Goal: Transaction & Acquisition: Purchase product/service

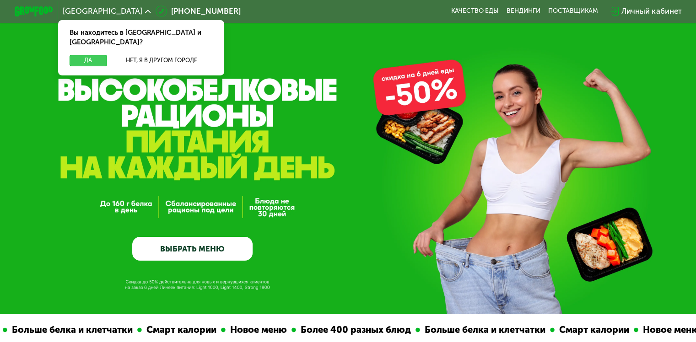
click at [84, 55] on button "Да" at bounding box center [88, 60] width 37 height 11
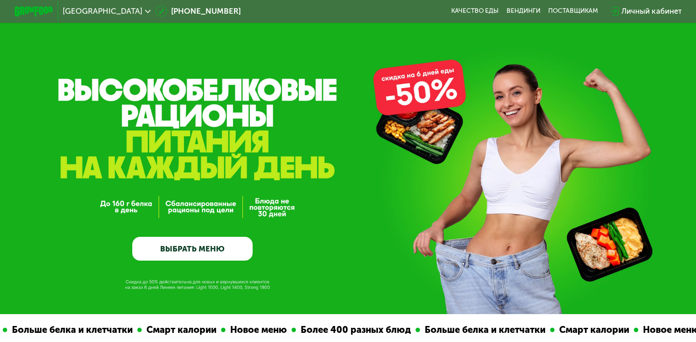
click at [201, 253] on link "ВЫБРАТЬ МЕНЮ" at bounding box center [192, 249] width 120 height 24
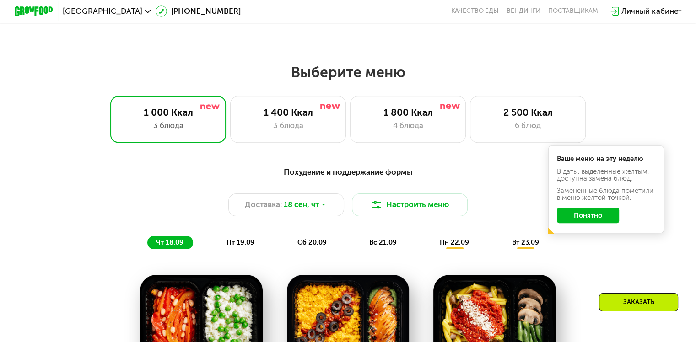
scroll to position [547, 0]
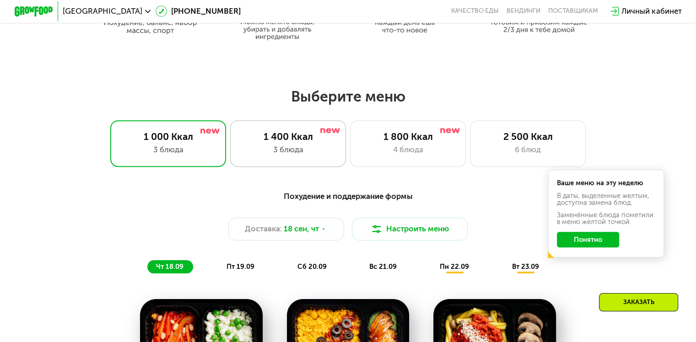
click at [329, 142] on div "1 400 Ккал" at bounding box center [288, 136] width 96 height 11
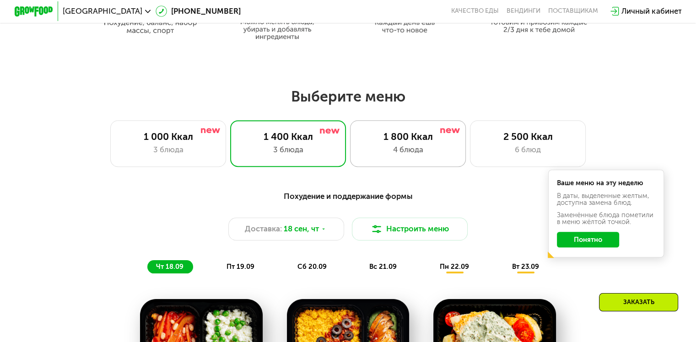
click at [416, 148] on div "4 блюда" at bounding box center [408, 149] width 96 height 11
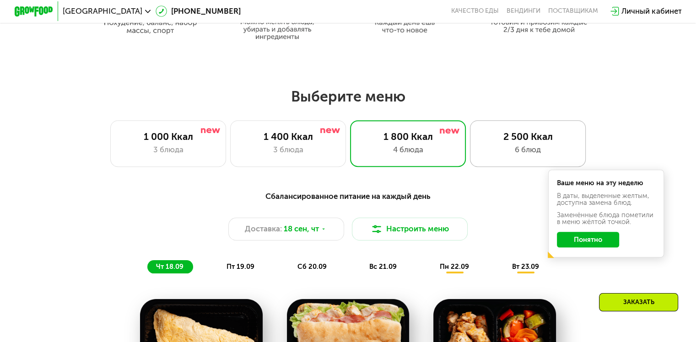
click at [511, 141] on div "2 500 Ккал" at bounding box center [528, 136] width 96 height 11
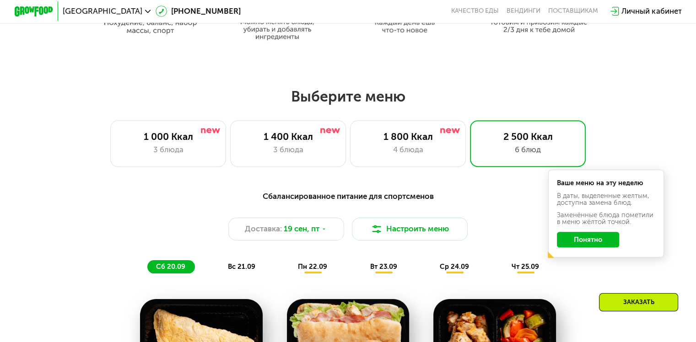
click at [594, 241] on button "Понятно" at bounding box center [588, 240] width 62 height 16
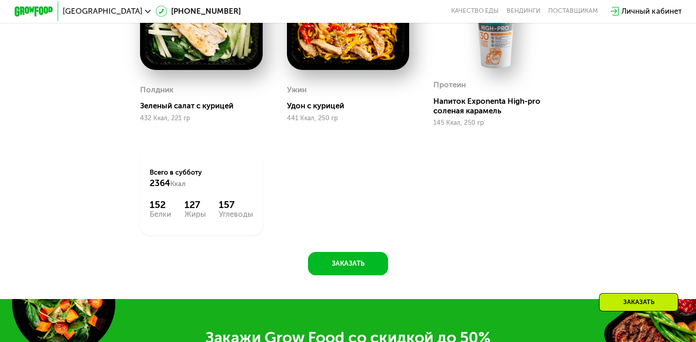
scroll to position [1029, 0]
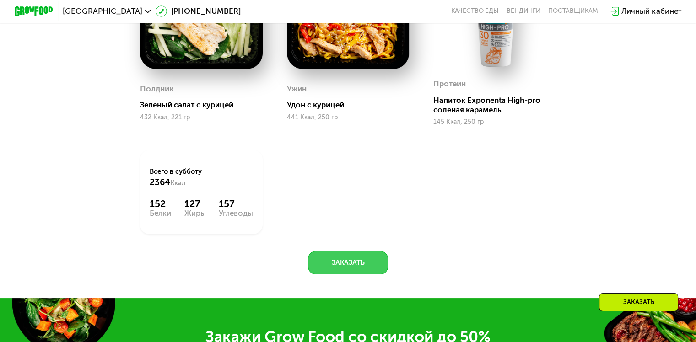
click at [336, 267] on button "Заказать" at bounding box center [348, 262] width 80 height 23
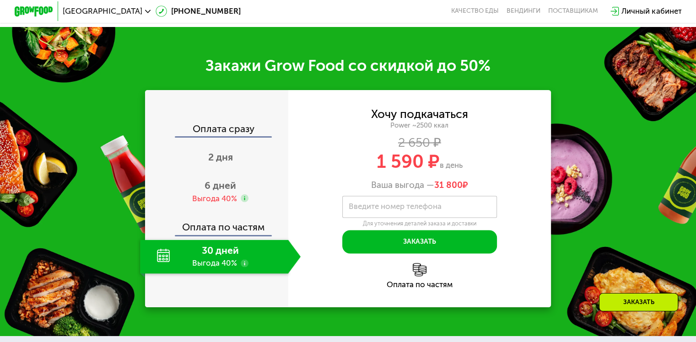
scroll to position [1338, 0]
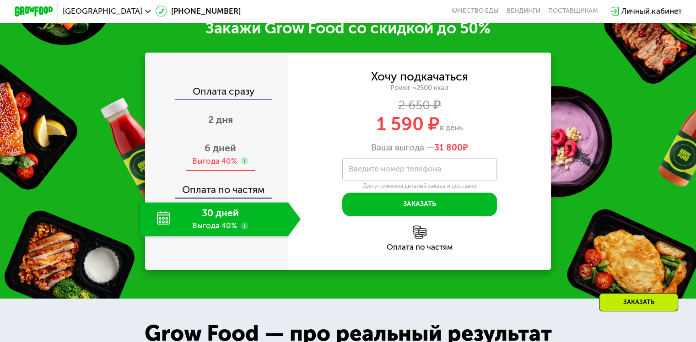
click at [241, 165] on use at bounding box center [245, 161] width 8 height 8
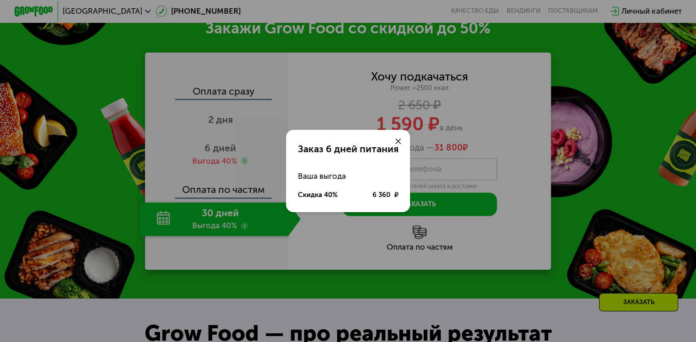
click at [400, 139] on icon at bounding box center [398, 142] width 6 height 6
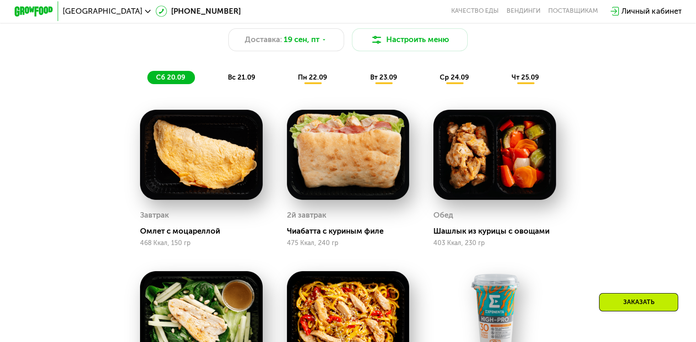
scroll to position [736, 0]
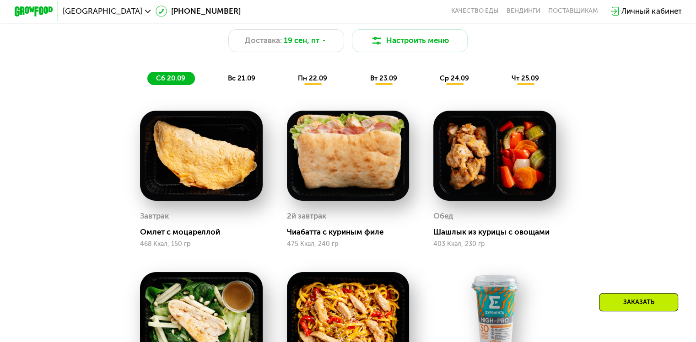
click at [527, 179] on img at bounding box center [494, 156] width 123 height 90
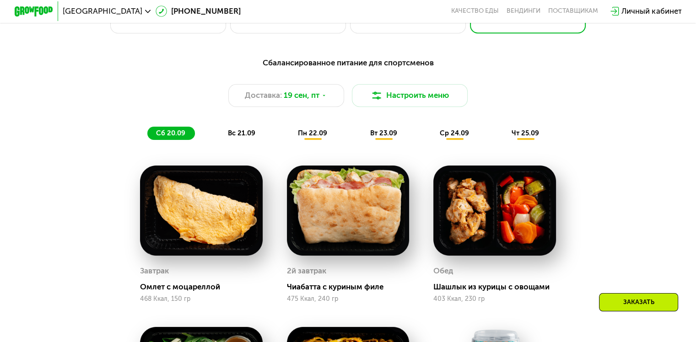
scroll to position [682, 0]
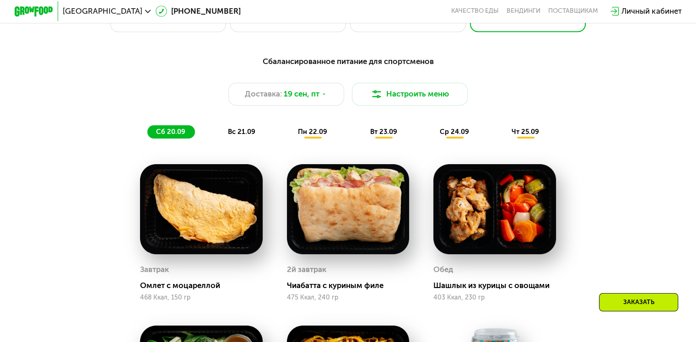
click at [230, 132] on span "вс 21.09" at bounding box center [241, 132] width 27 height 8
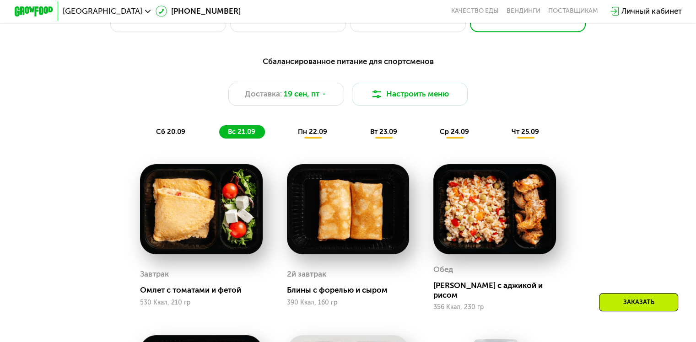
click at [177, 135] on span "сб 20.09" at bounding box center [170, 132] width 29 height 8
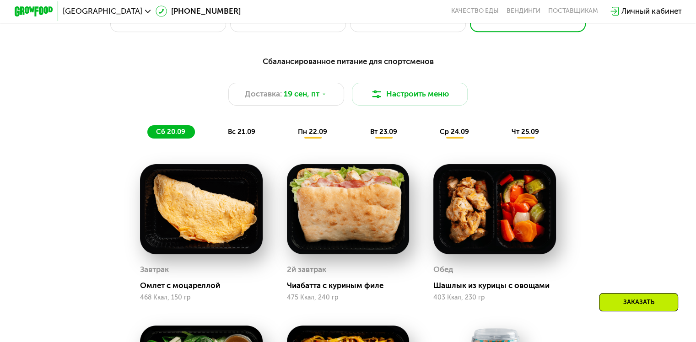
click at [231, 136] on span "вс 21.09" at bounding box center [241, 132] width 27 height 8
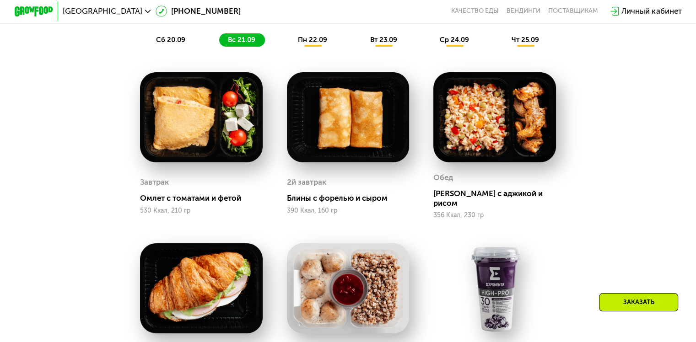
scroll to position [765, 0]
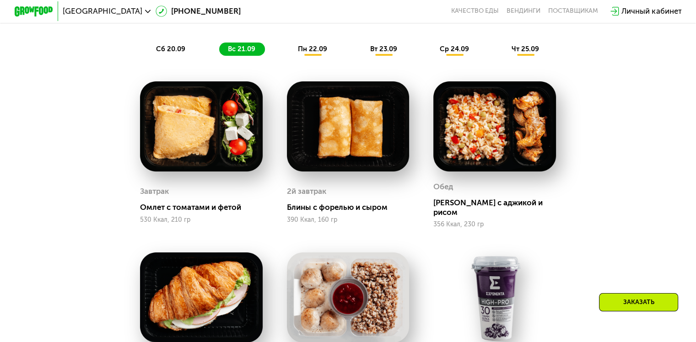
click at [306, 56] on div "пн 22.09" at bounding box center [313, 50] width 48 height 14
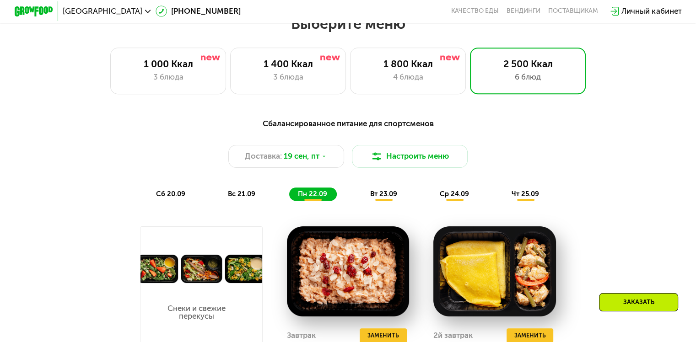
scroll to position [620, 0]
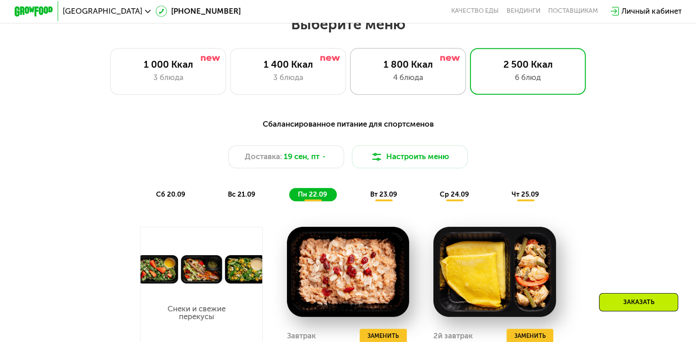
click at [402, 70] on div "1 800 Ккал" at bounding box center [408, 64] width 96 height 11
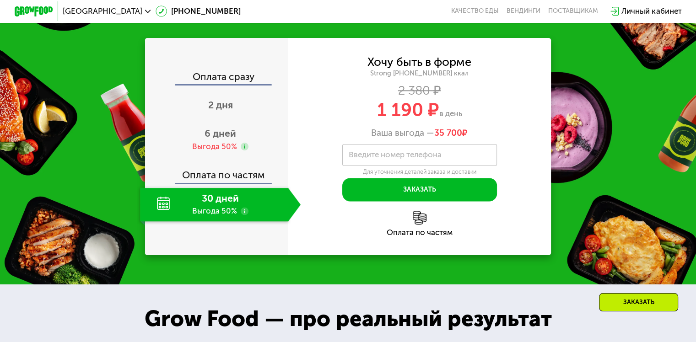
scroll to position [1226, 0]
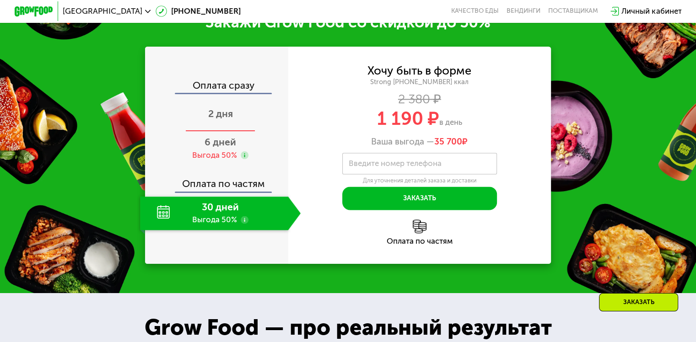
click at [217, 119] on span "2 дня" at bounding box center [220, 113] width 25 height 11
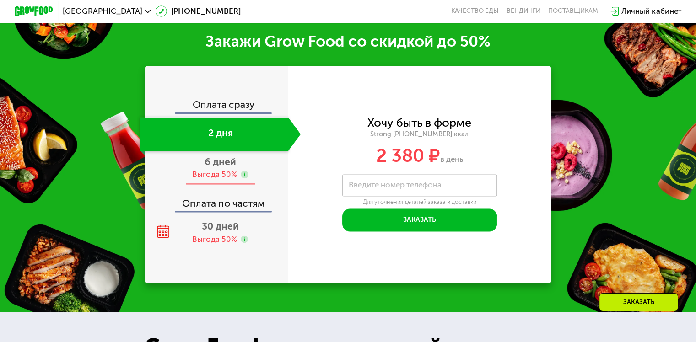
click at [209, 169] on div "Выгода 50%" at bounding box center [214, 174] width 45 height 11
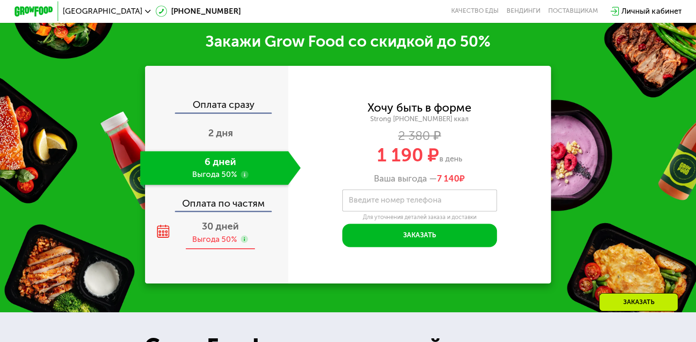
click at [212, 224] on div "30 дней Выгода 50%" at bounding box center [220, 233] width 161 height 34
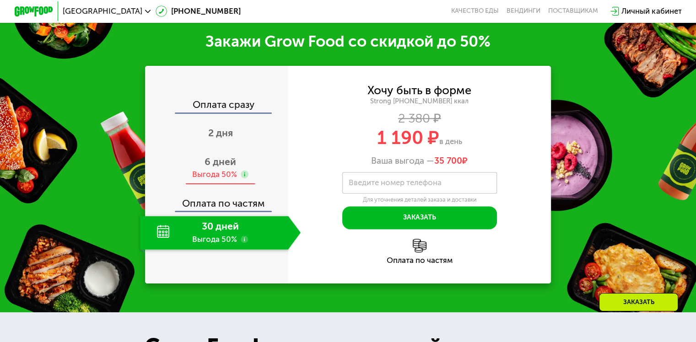
click at [219, 156] on span "6 дней" at bounding box center [221, 161] width 32 height 11
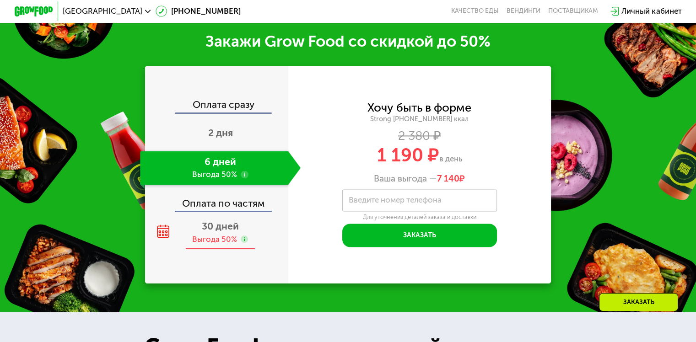
click at [212, 221] on span "30 дней" at bounding box center [220, 226] width 37 height 11
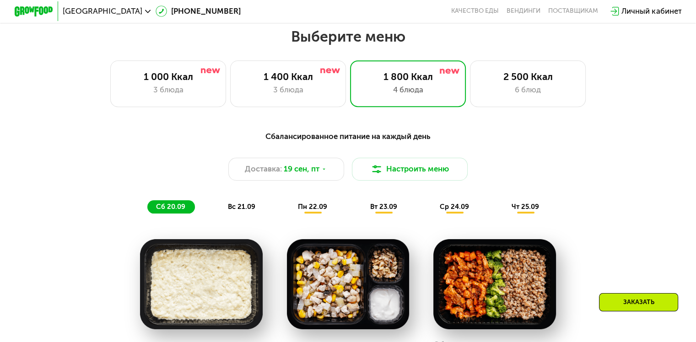
scroll to position [605, 0]
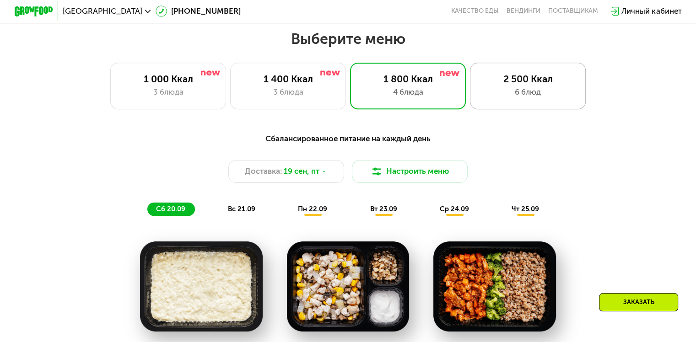
click at [518, 95] on div "6 блюд" at bounding box center [528, 92] width 96 height 11
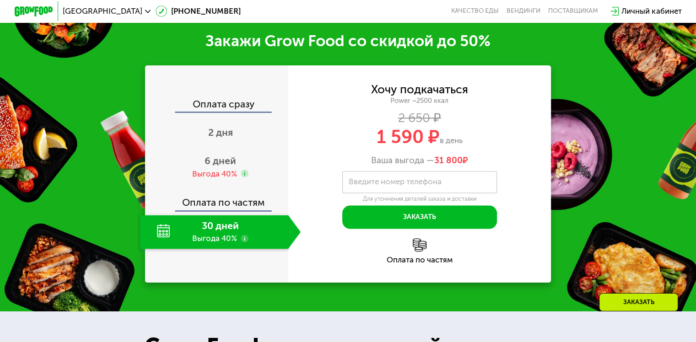
scroll to position [1340, 0]
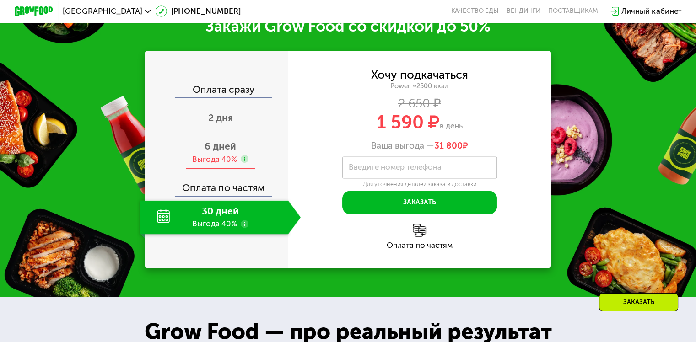
click at [211, 170] on div "6 дней Выгода 40%" at bounding box center [220, 153] width 161 height 34
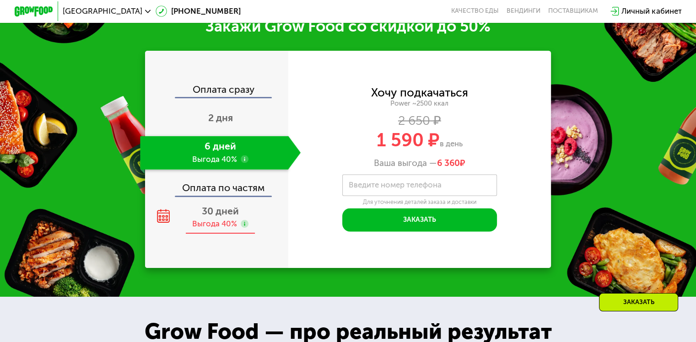
click at [218, 217] on span "30 дней" at bounding box center [220, 211] width 37 height 11
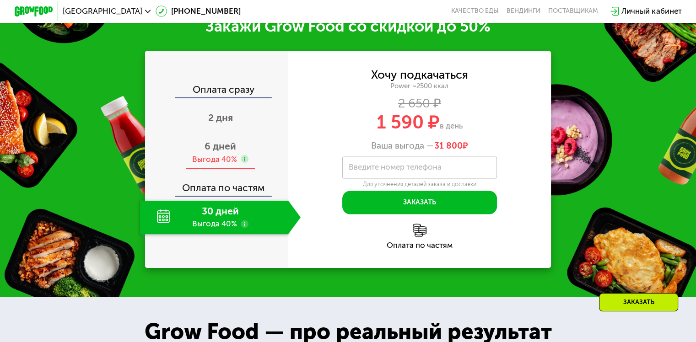
click at [224, 152] on span "6 дней" at bounding box center [221, 146] width 32 height 11
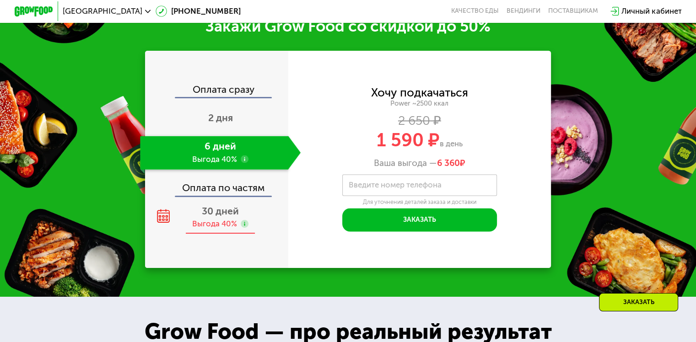
click at [233, 229] on div "Выгода 40%" at bounding box center [214, 224] width 45 height 11
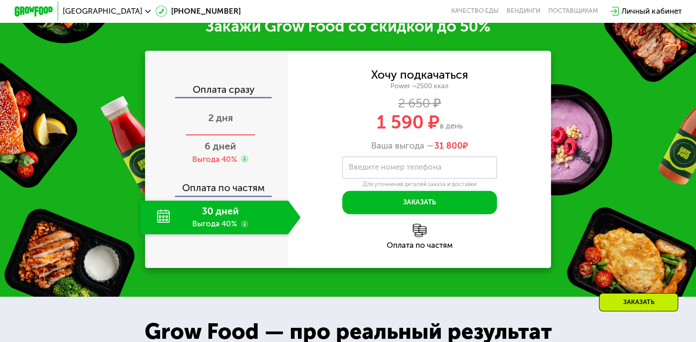
click at [215, 124] on span "2 дня" at bounding box center [220, 117] width 25 height 11
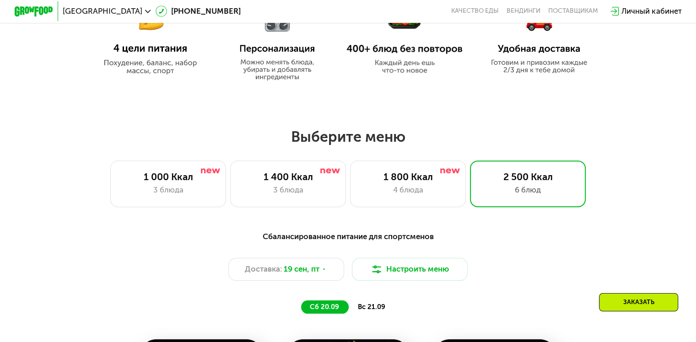
scroll to position [506, 0]
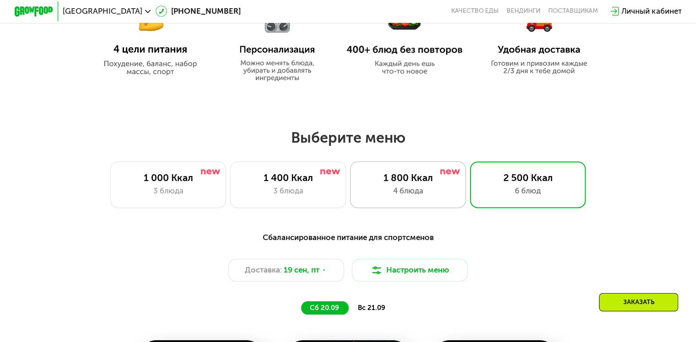
click at [372, 203] on div "1 800 Ккал 4 блюда" at bounding box center [408, 185] width 116 height 46
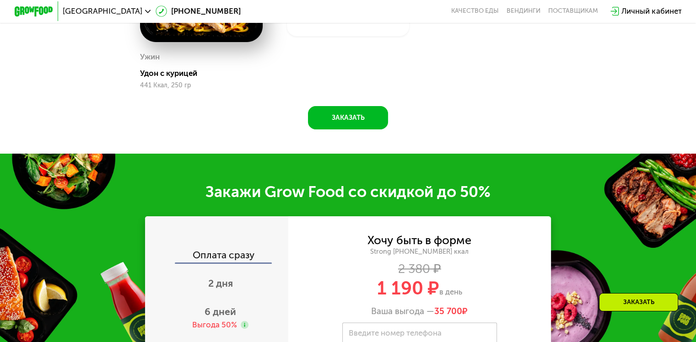
scroll to position [1245, 0]
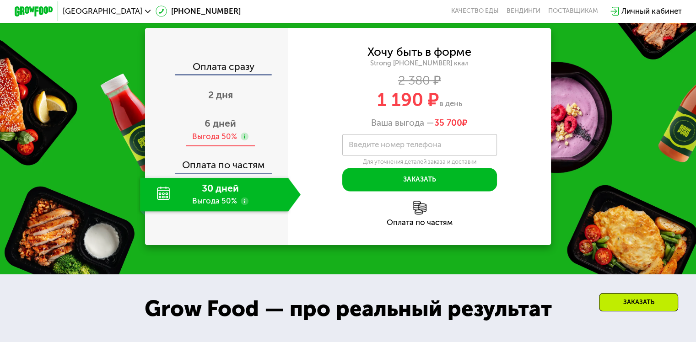
click at [212, 129] on span "6 дней" at bounding box center [221, 123] width 32 height 11
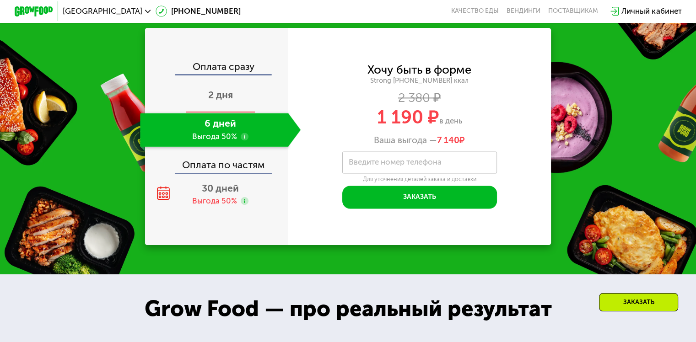
click at [236, 95] on div "2 дня" at bounding box center [220, 96] width 161 height 34
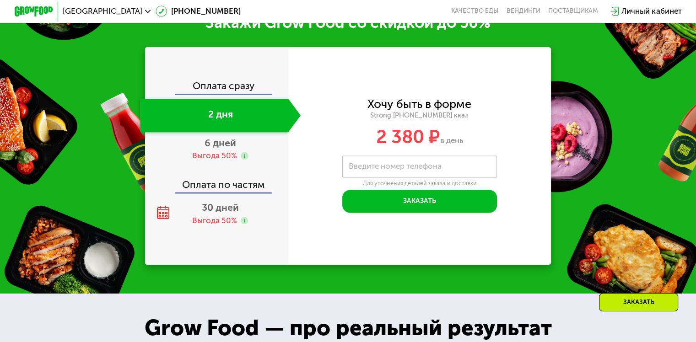
click at [220, 82] on div "Оплата сразу" at bounding box center [217, 87] width 142 height 12
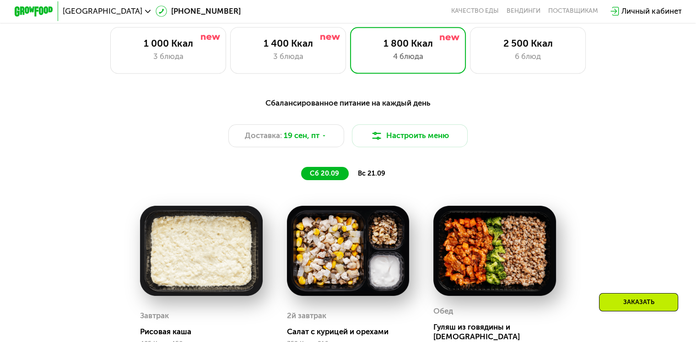
scroll to position [554, 0]
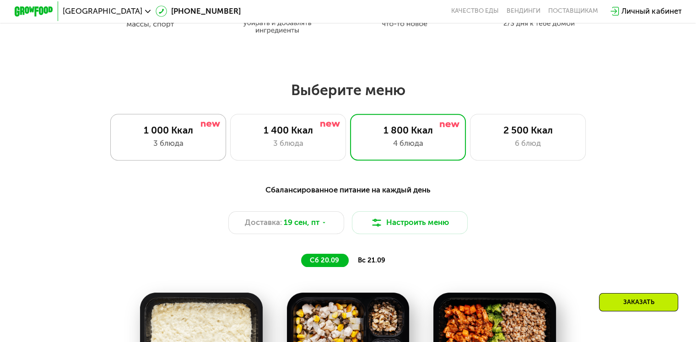
click at [177, 143] on div "3 блюда" at bounding box center [168, 143] width 96 height 11
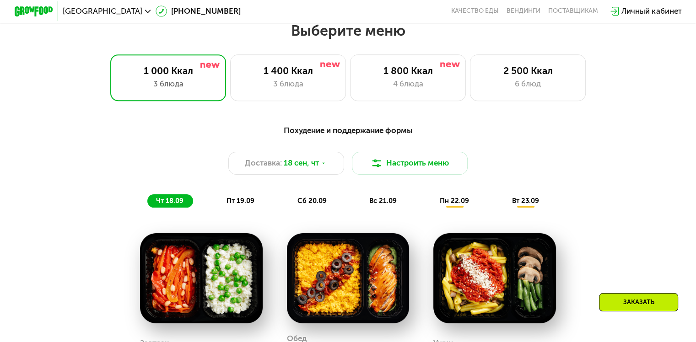
scroll to position [612, 0]
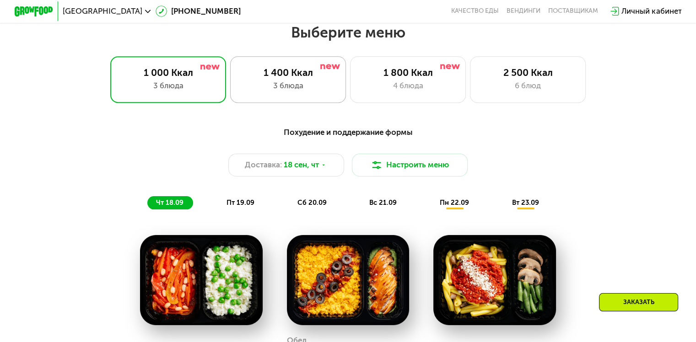
click at [261, 76] on div "1 400 Ккал" at bounding box center [288, 72] width 96 height 11
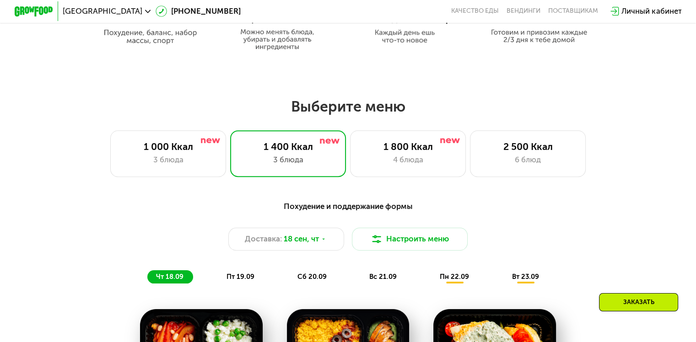
scroll to position [536, 0]
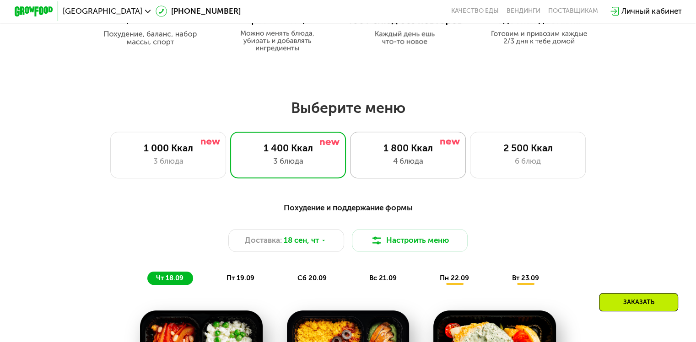
click at [400, 161] on div "4 блюда" at bounding box center [408, 161] width 96 height 11
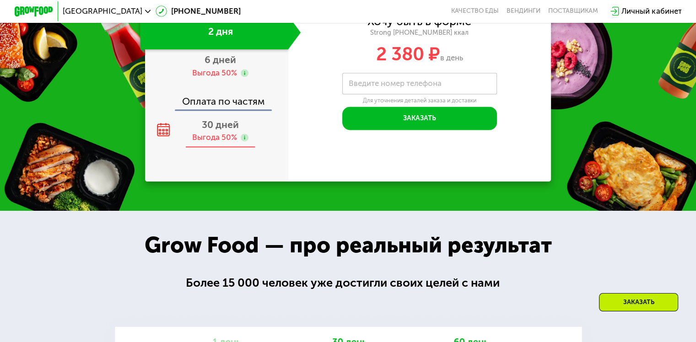
click at [241, 142] on div "30 дней Выгода 50%" at bounding box center [220, 131] width 161 height 34
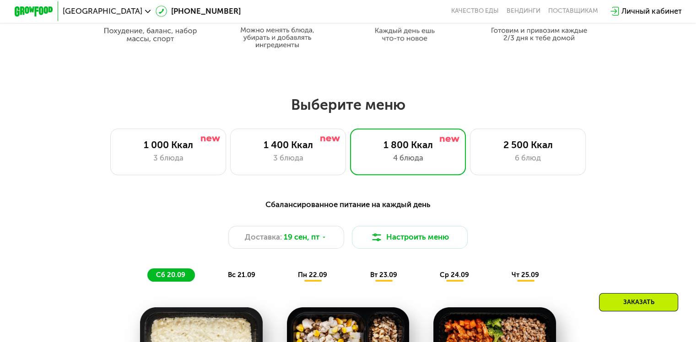
scroll to position [532, 0]
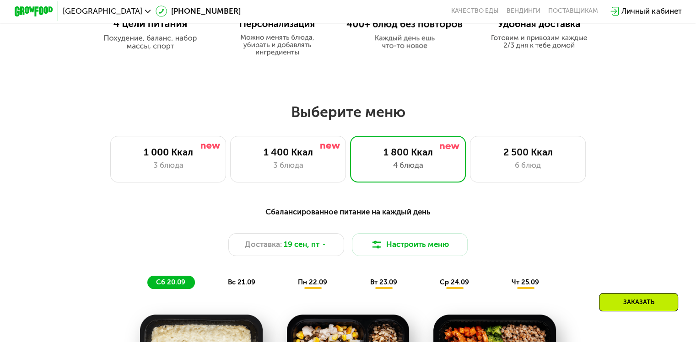
click at [531, 163] on div "6 блюд" at bounding box center [528, 165] width 96 height 11
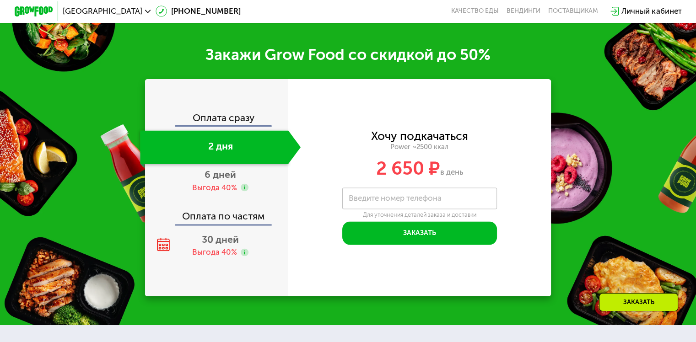
scroll to position [1308, 0]
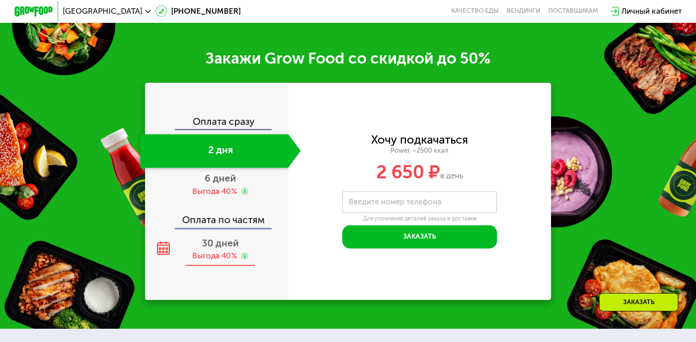
click at [209, 261] on div "Выгода 40%" at bounding box center [214, 256] width 45 height 11
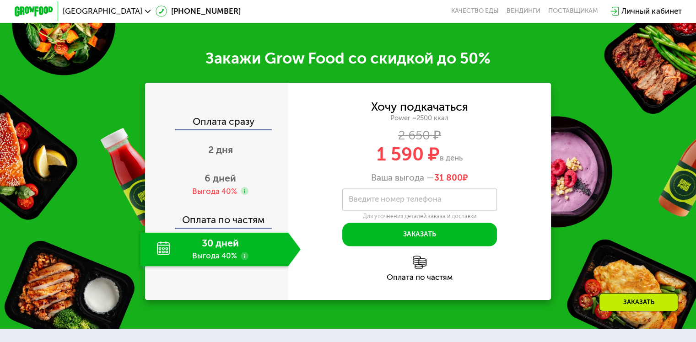
click at [246, 260] on use at bounding box center [245, 256] width 8 height 8
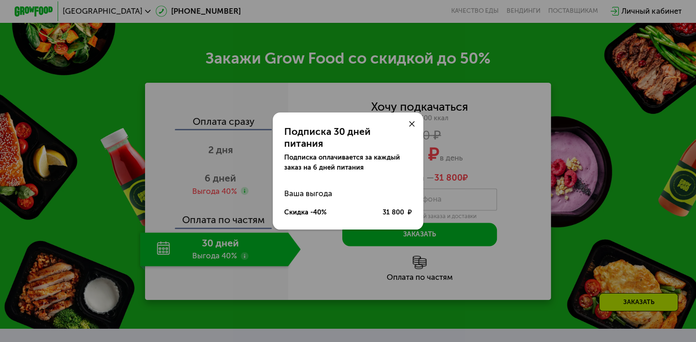
click at [411, 127] on use at bounding box center [412, 124] width 6 height 6
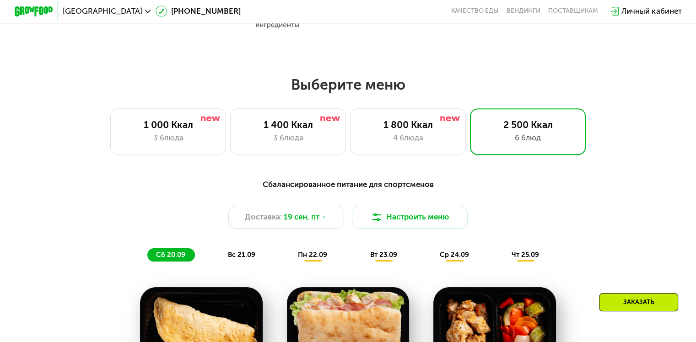
scroll to position [558, 0]
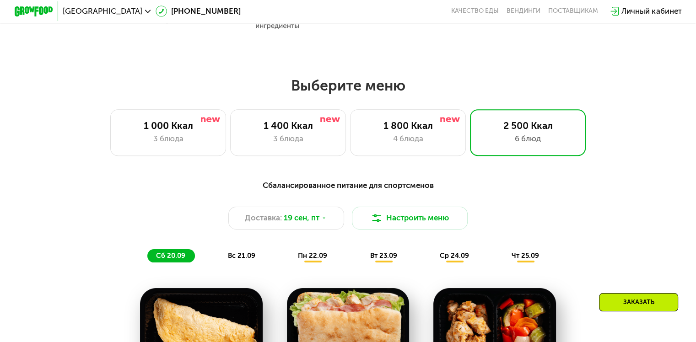
drag, startPoint x: 550, startPoint y: 177, endPoint x: 549, endPoint y: 181, distance: 4.7
click at [549, 181] on div "Сбалансированное питание для спортсменов Доставка: [DATE] Настроить меню сб 20.…" at bounding box center [348, 220] width 584 height 95
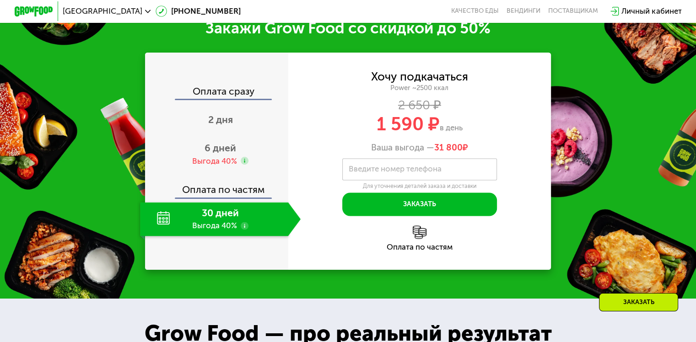
scroll to position [1340, 0]
